Goal: Transaction & Acquisition: Purchase product/service

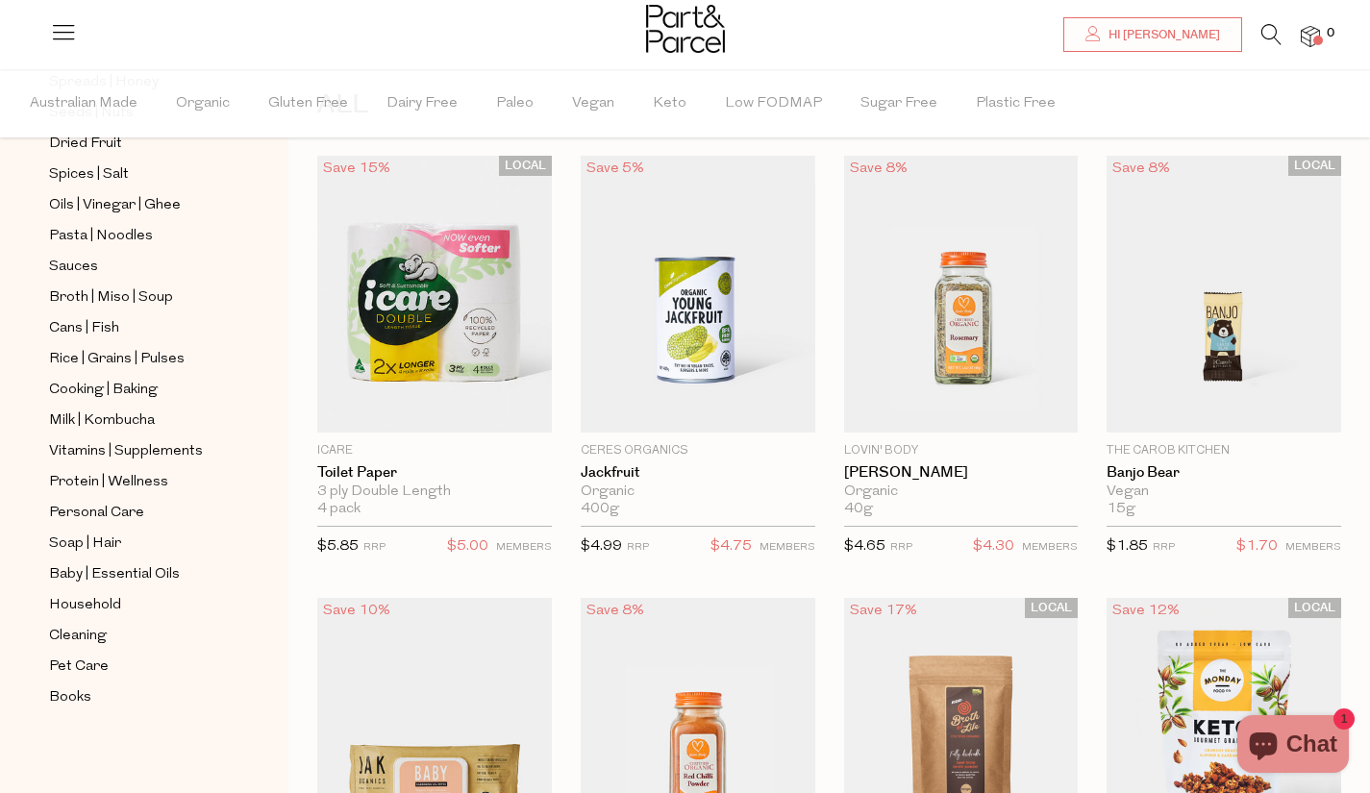
scroll to position [221, 0]
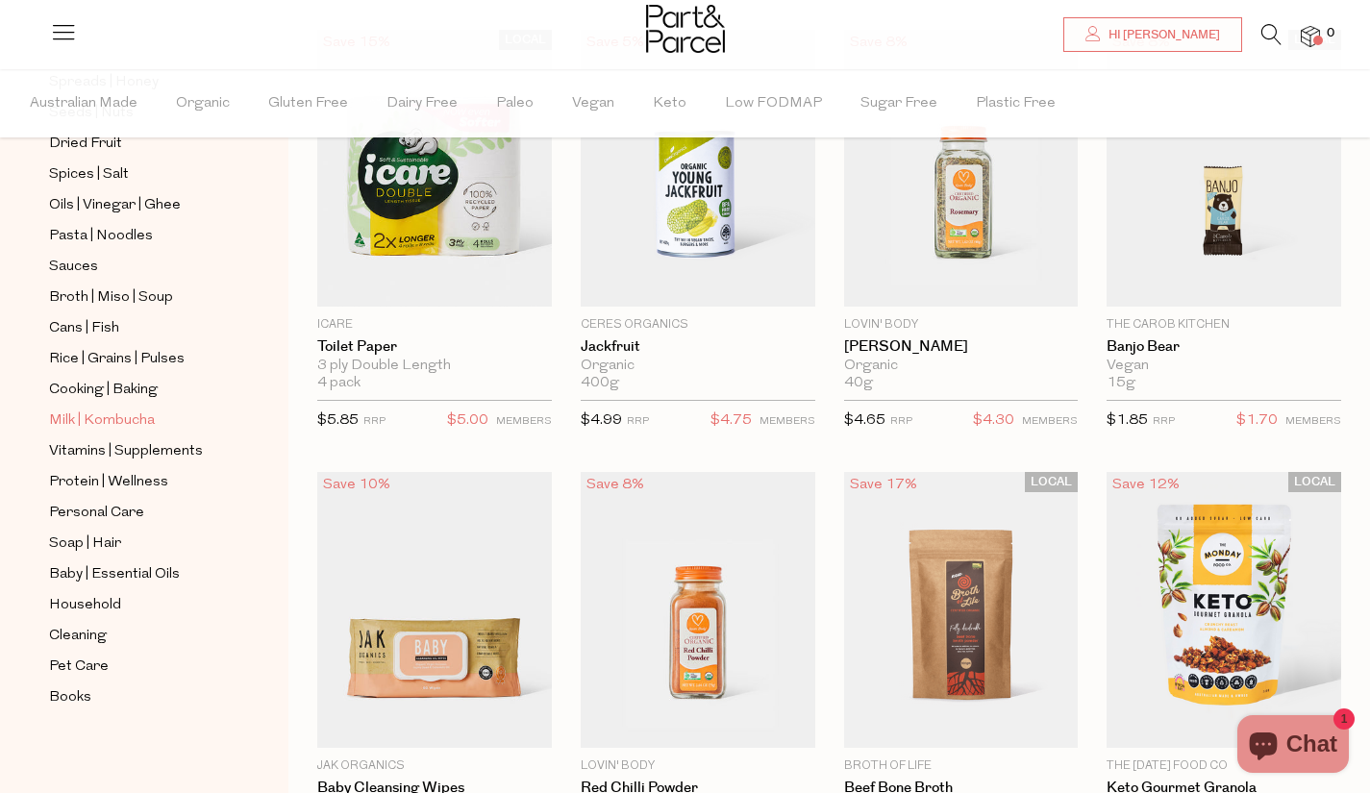
click at [119, 419] on span "Milk | Kombucha" at bounding box center [102, 420] width 106 height 23
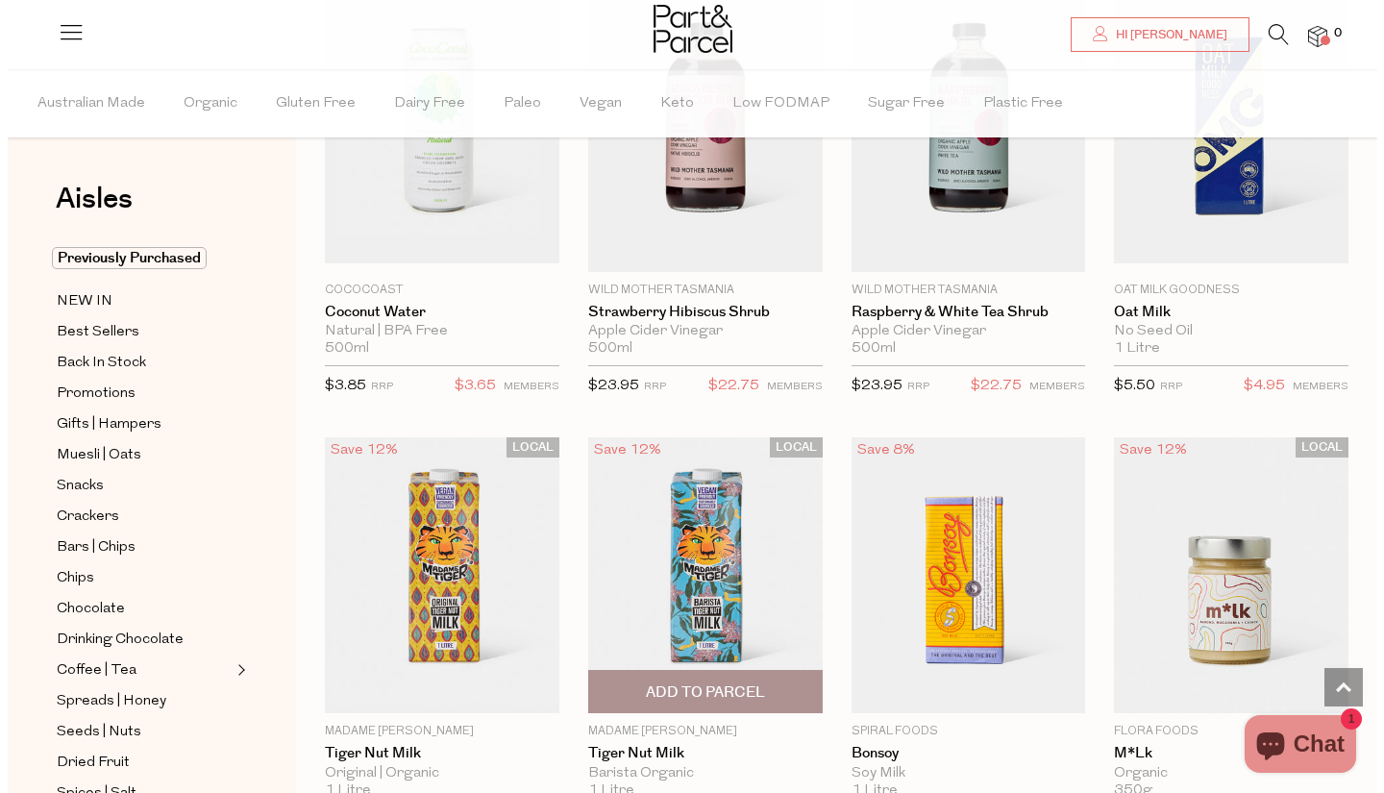
scroll to position [1053, 0]
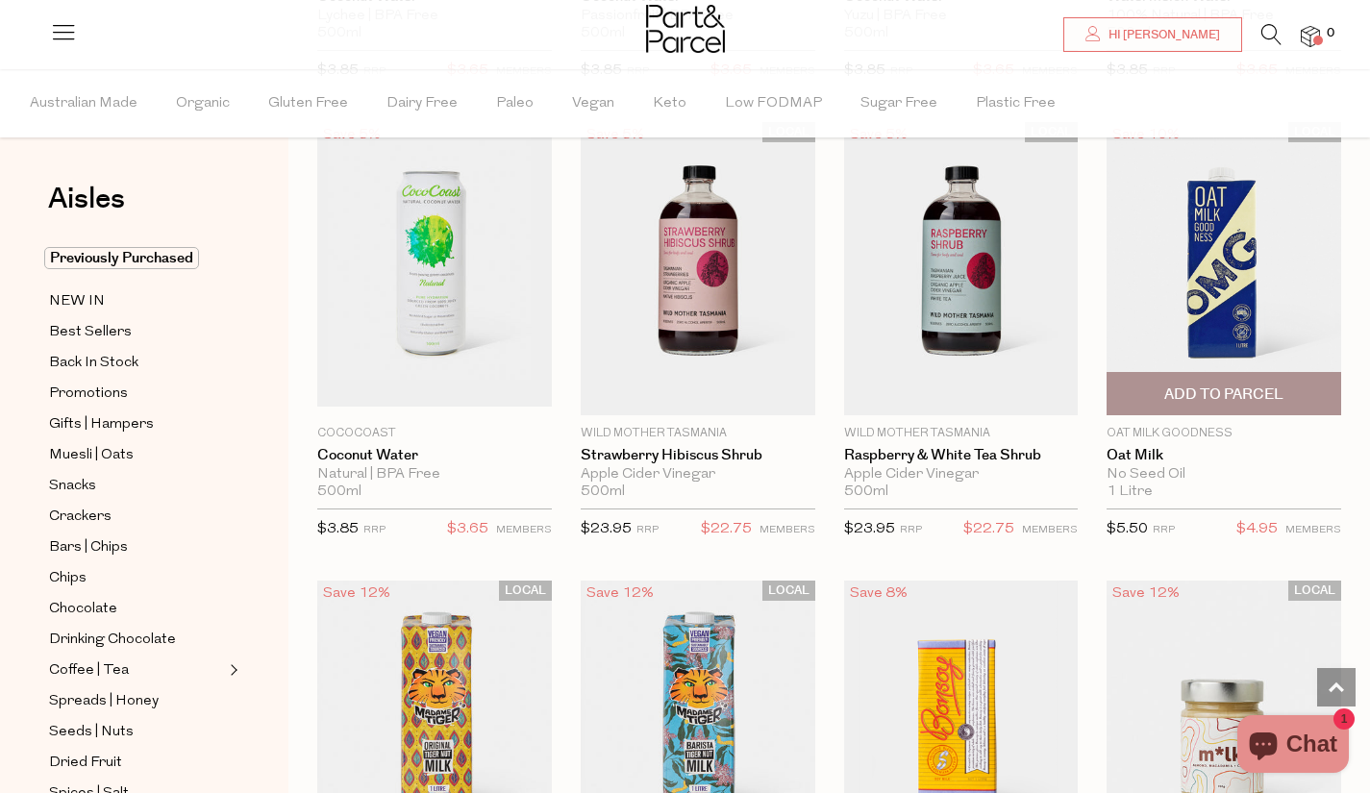
click at [1236, 387] on span "Add To Parcel" at bounding box center [1223, 394] width 119 height 20
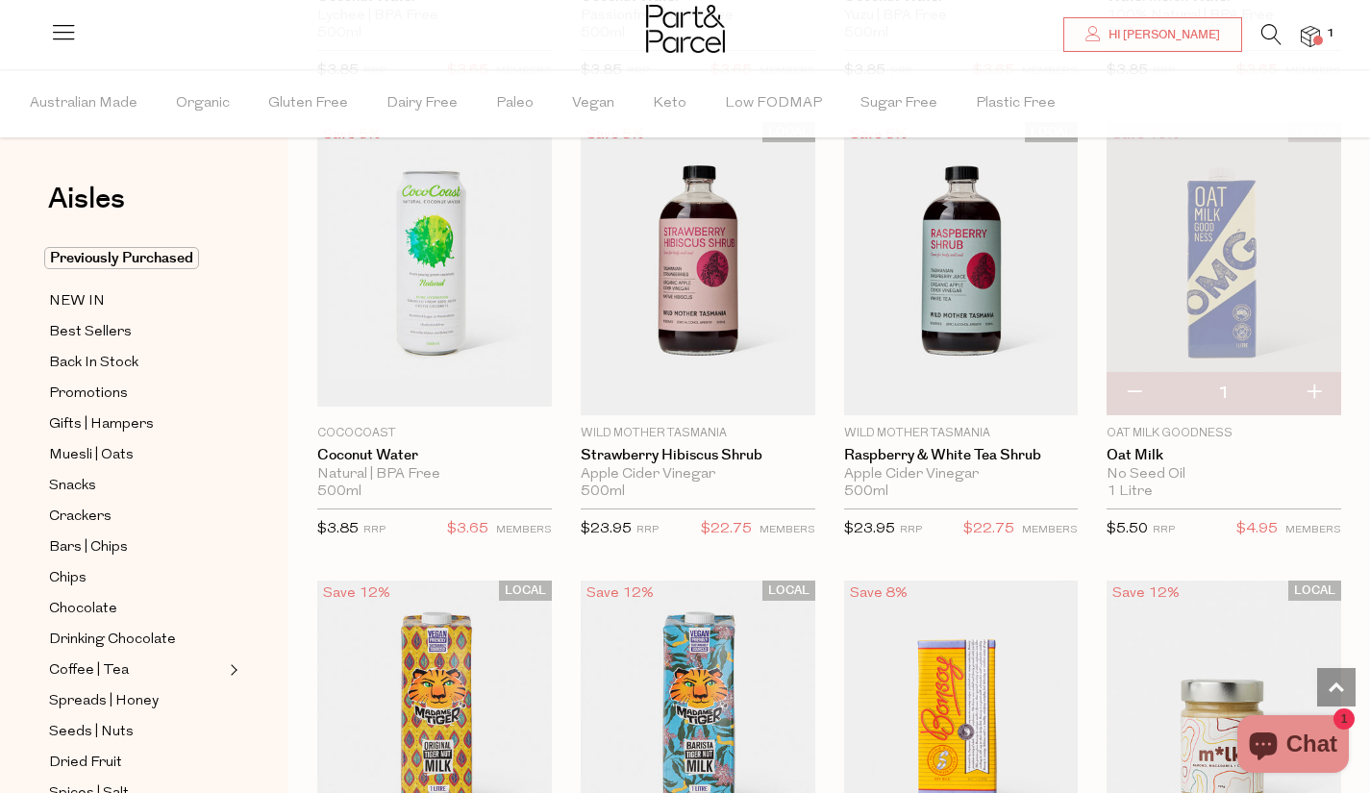
click at [1315, 385] on button "button" at bounding box center [1313, 393] width 55 height 42
type input "2"
click at [1315, 385] on button "button" at bounding box center [1313, 393] width 55 height 42
type input "3"
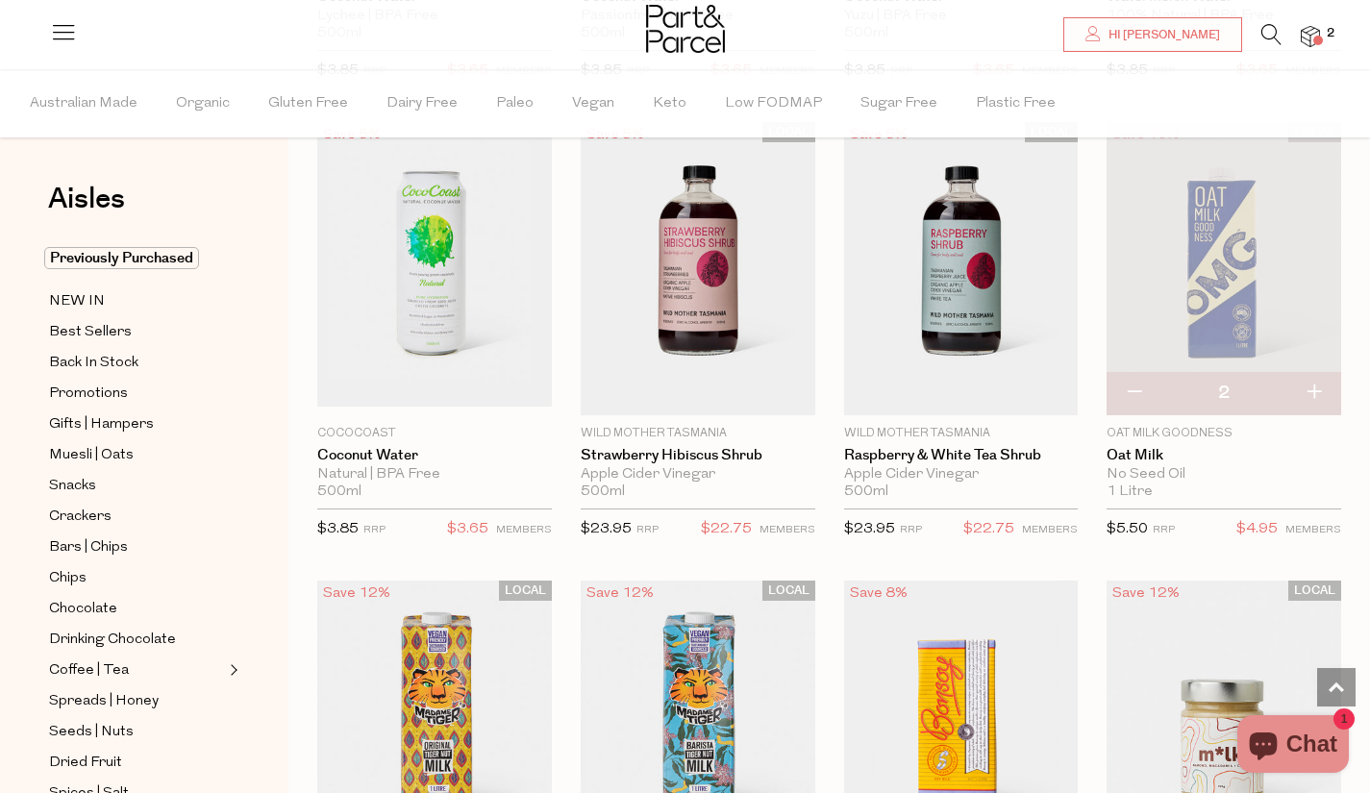
type input "3"
click at [1315, 385] on button "button" at bounding box center [1313, 393] width 55 height 42
type input "4"
click at [1315, 385] on button "button" at bounding box center [1313, 393] width 55 height 42
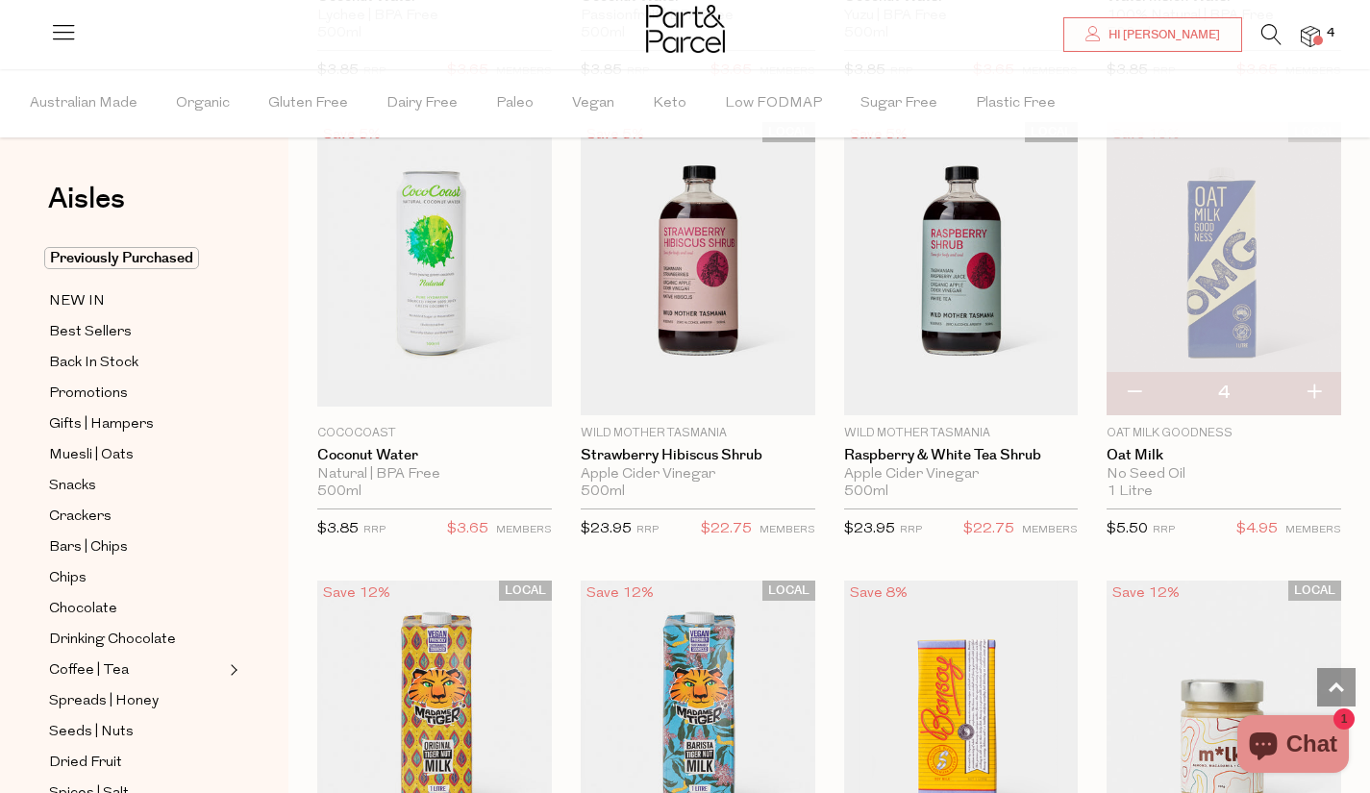
type input "5"
click at [1315, 385] on button "button" at bounding box center [1313, 393] width 55 height 42
type input "6"
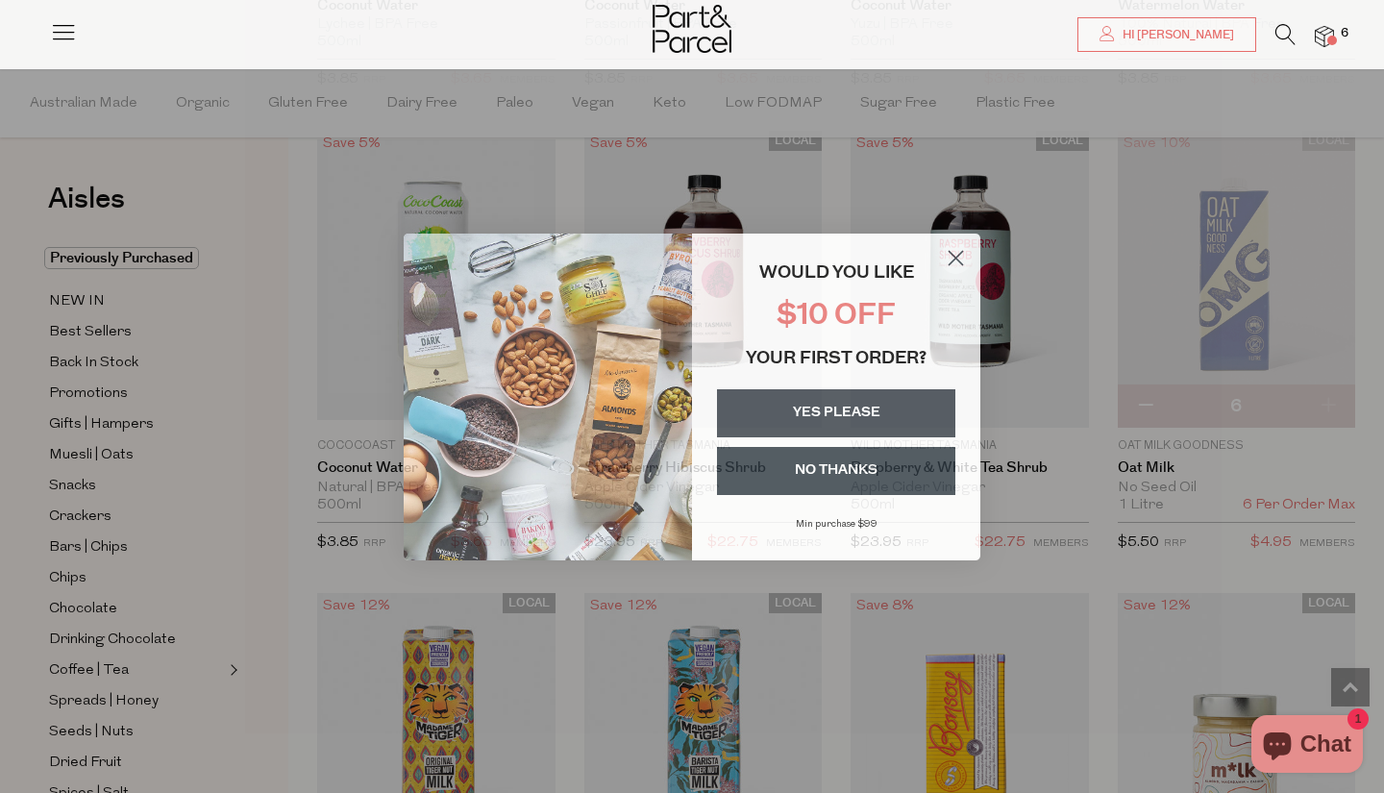
click at [826, 474] on button "NO THANKS" at bounding box center [836, 471] width 238 height 48
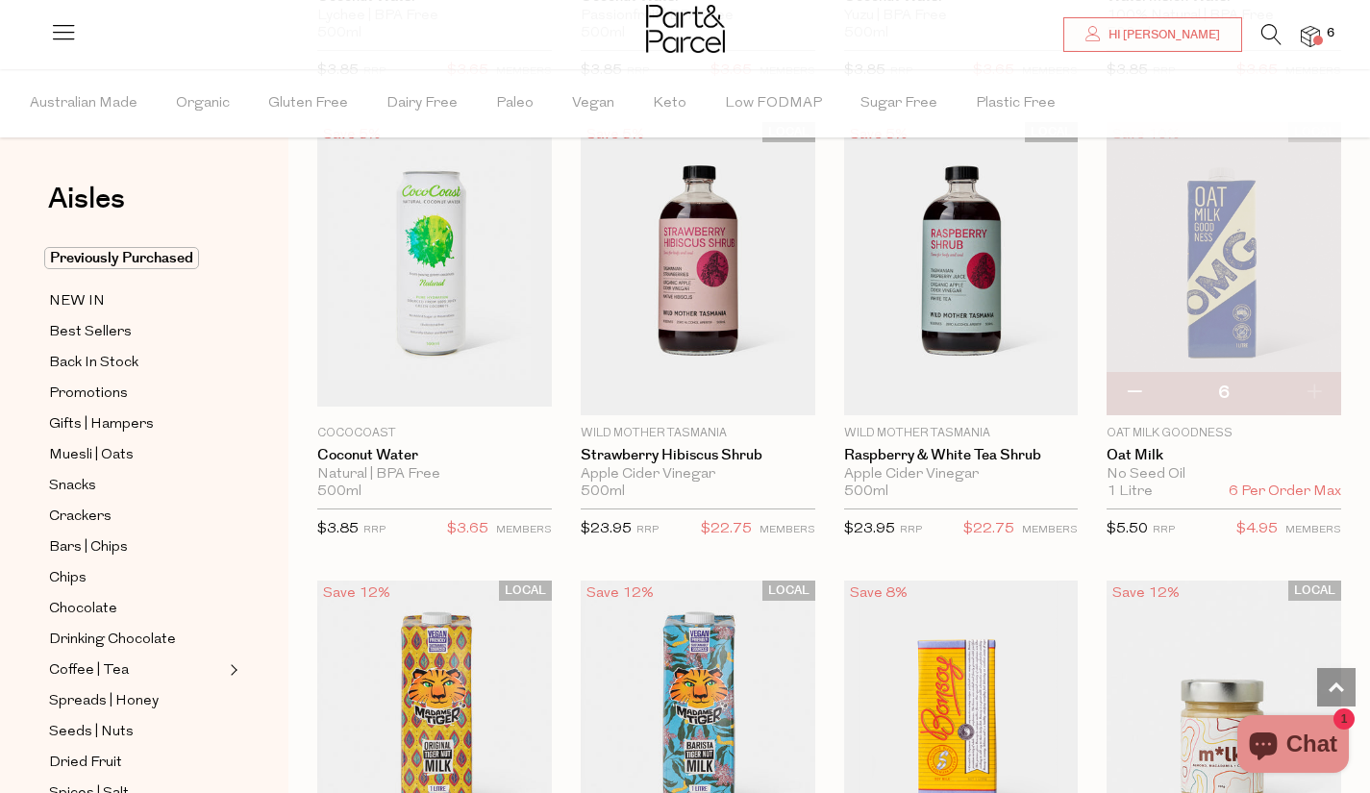
click at [1314, 40] on span at bounding box center [1318, 41] width 10 height 10
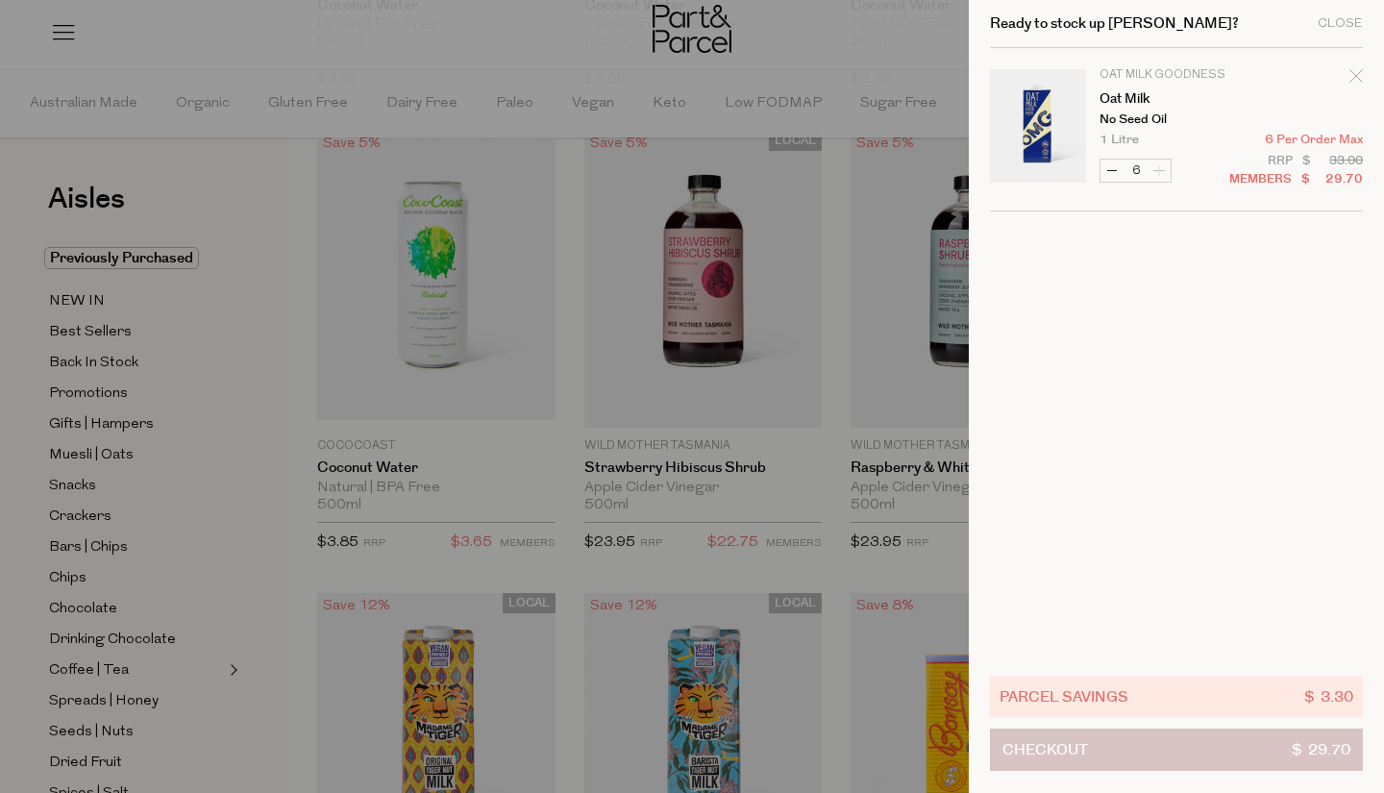
click at [1138, 751] on button "Checkout $ 29.70" at bounding box center [1176, 750] width 373 height 42
